Goal: Task Accomplishment & Management: Complete application form

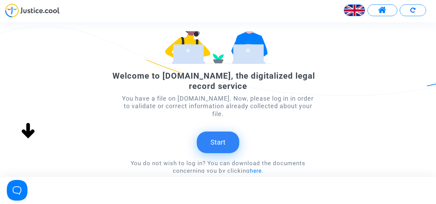
scroll to position [78, 0]
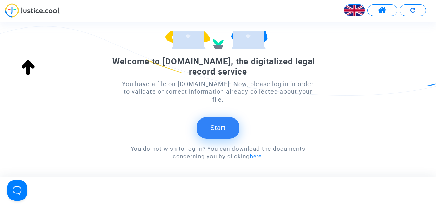
click at [224, 119] on button "Start" at bounding box center [218, 127] width 42 height 21
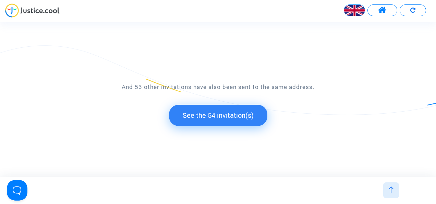
click at [213, 116] on div "And 53 other invitations have also been sent to the same address. See the 54 in…" at bounding box center [217, 99] width 425 height 87
click at [225, 119] on button "See the 54 invitation(s)" at bounding box center [218, 115] width 98 height 21
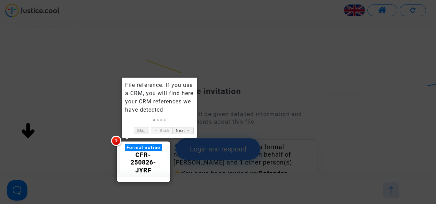
click at [119, 146] on div at bounding box center [143, 161] width 54 height 41
click at [114, 139] on span "1" at bounding box center [116, 140] width 10 height 10
click at [187, 130] on link "Next →" at bounding box center [182, 130] width 21 height 7
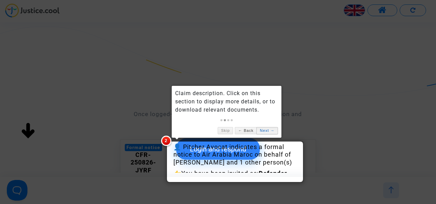
click at [268, 131] on link "Next →" at bounding box center [266, 130] width 21 height 7
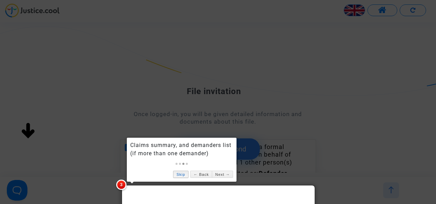
click at [181, 175] on link "Skip" at bounding box center [180, 173] width 15 height 7
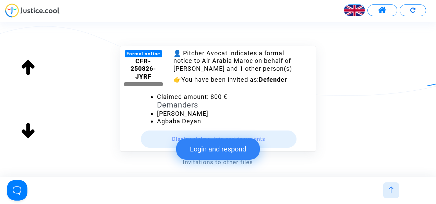
scroll to position [103, 0]
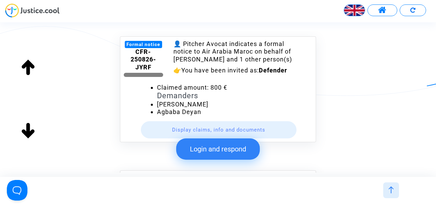
click at [218, 84] on li "Claimed amount: 800 €" at bounding box center [235, 88] width 156 height 8
click at [236, 58] on div "👤 Pitcher Avocat indicates a formal notice to Air Arabia Maroc on behalf of [PE…" at bounding box center [234, 51] width 122 height 23
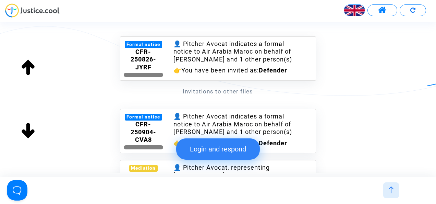
click at [220, 61] on div "👤 Pitcher Avocat indicates a formal notice to Air Arabia Maroc on behalf of [PE…" at bounding box center [234, 51] width 122 height 23
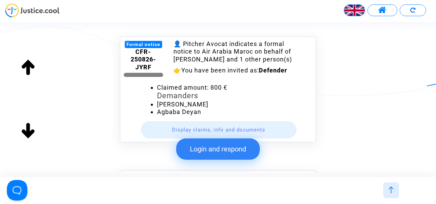
click at [220, 61] on div "👤 Pitcher Avocat indicates a formal notice to Air Arabia Maroc on behalf of [PE…" at bounding box center [234, 51] width 122 height 23
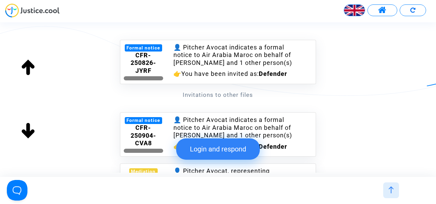
scroll to position [69, 0]
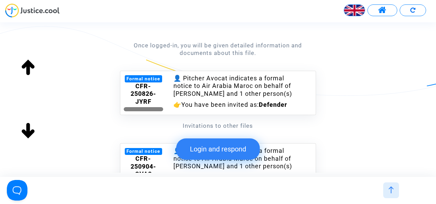
click at [251, 88] on div "👤 Pitcher Avocat indicates a formal notice to Air Arabia Maroc on behalf of [PE…" at bounding box center [234, 85] width 122 height 23
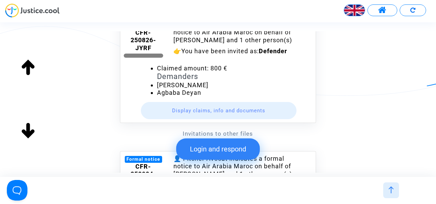
scroll to position [137, 0]
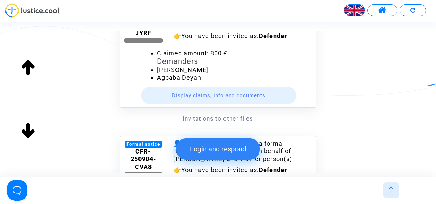
click at [228, 96] on button "Display claims, info and documents" at bounding box center [219, 95] width 156 height 17
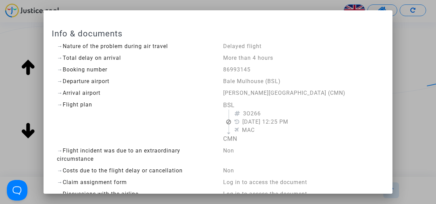
click at [240, 71] on span "86993145" at bounding box center [236, 69] width 27 height 7
copy span "86993145"
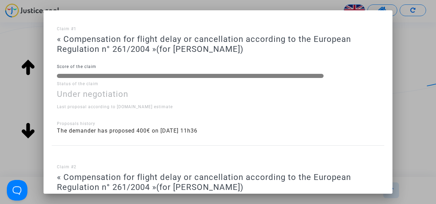
scroll to position [377, 0]
